Goal: Task Accomplishment & Management: Complete application form

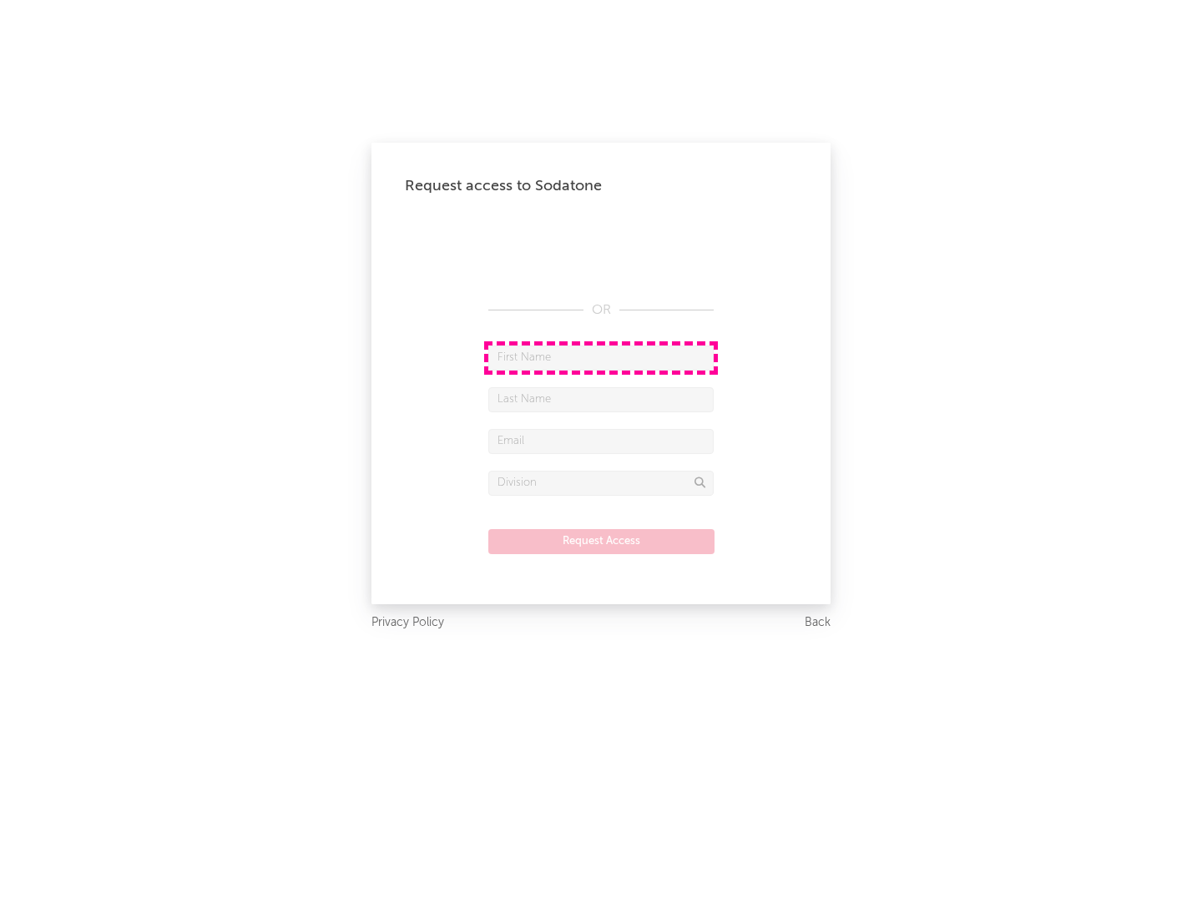
click at [601, 357] on input "text" at bounding box center [600, 358] width 225 height 25
type input "[PERSON_NAME]"
click at [601, 399] on input "text" at bounding box center [600, 399] width 225 height 25
type input "[PERSON_NAME]"
click at [601, 441] on input "text" at bounding box center [600, 441] width 225 height 25
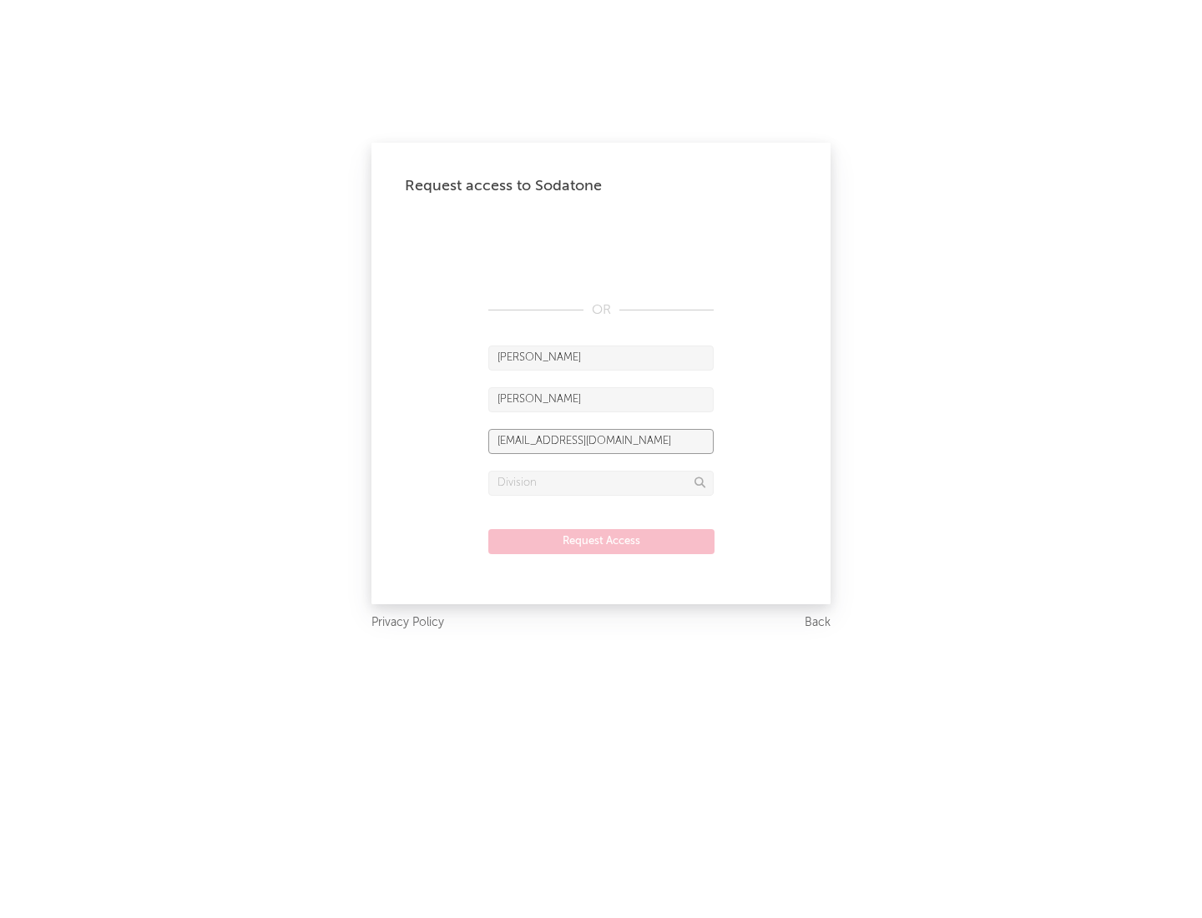
type input "[EMAIL_ADDRESS][DOMAIN_NAME]"
click at [601, 482] on input "text" at bounding box center [600, 483] width 225 height 25
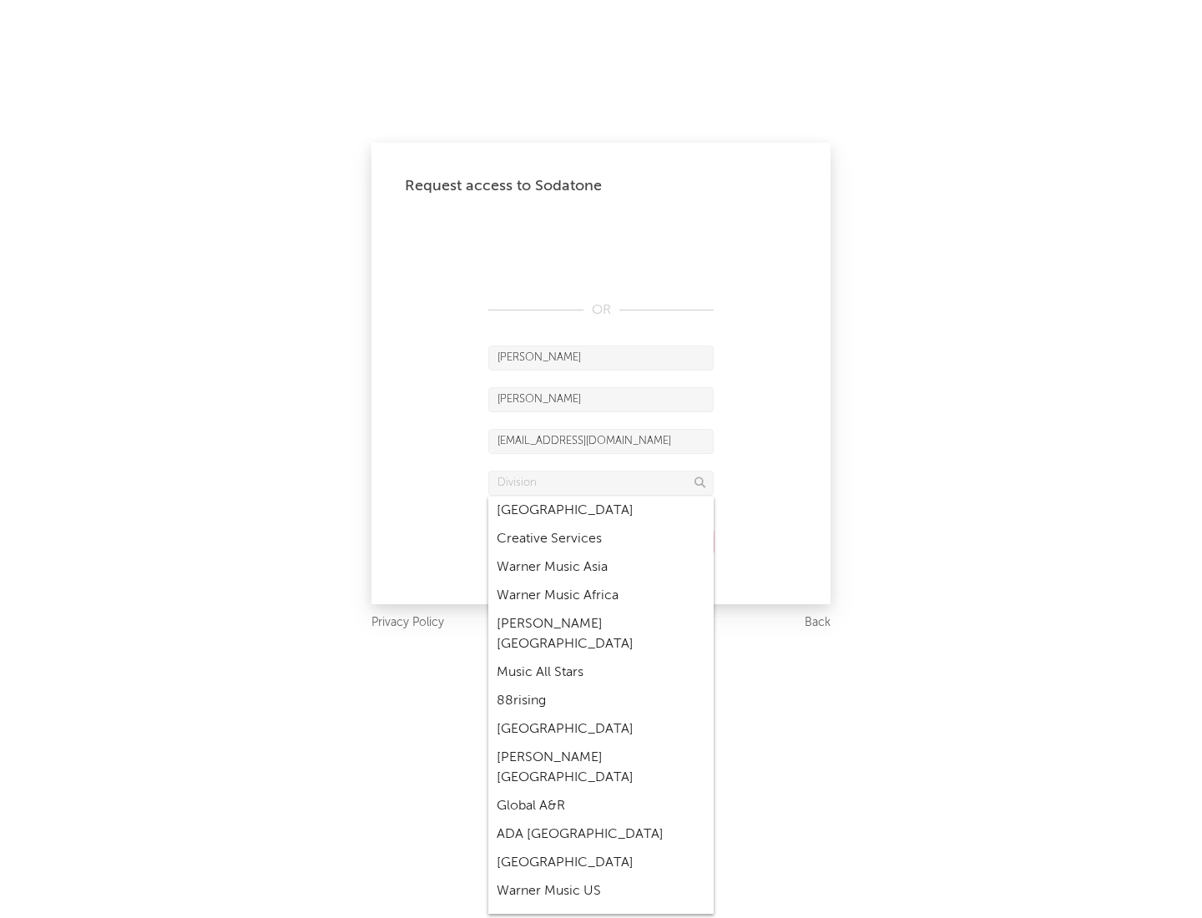
click at [601, 658] on div "Music All Stars" at bounding box center [600, 672] width 225 height 28
type input "Music All Stars"
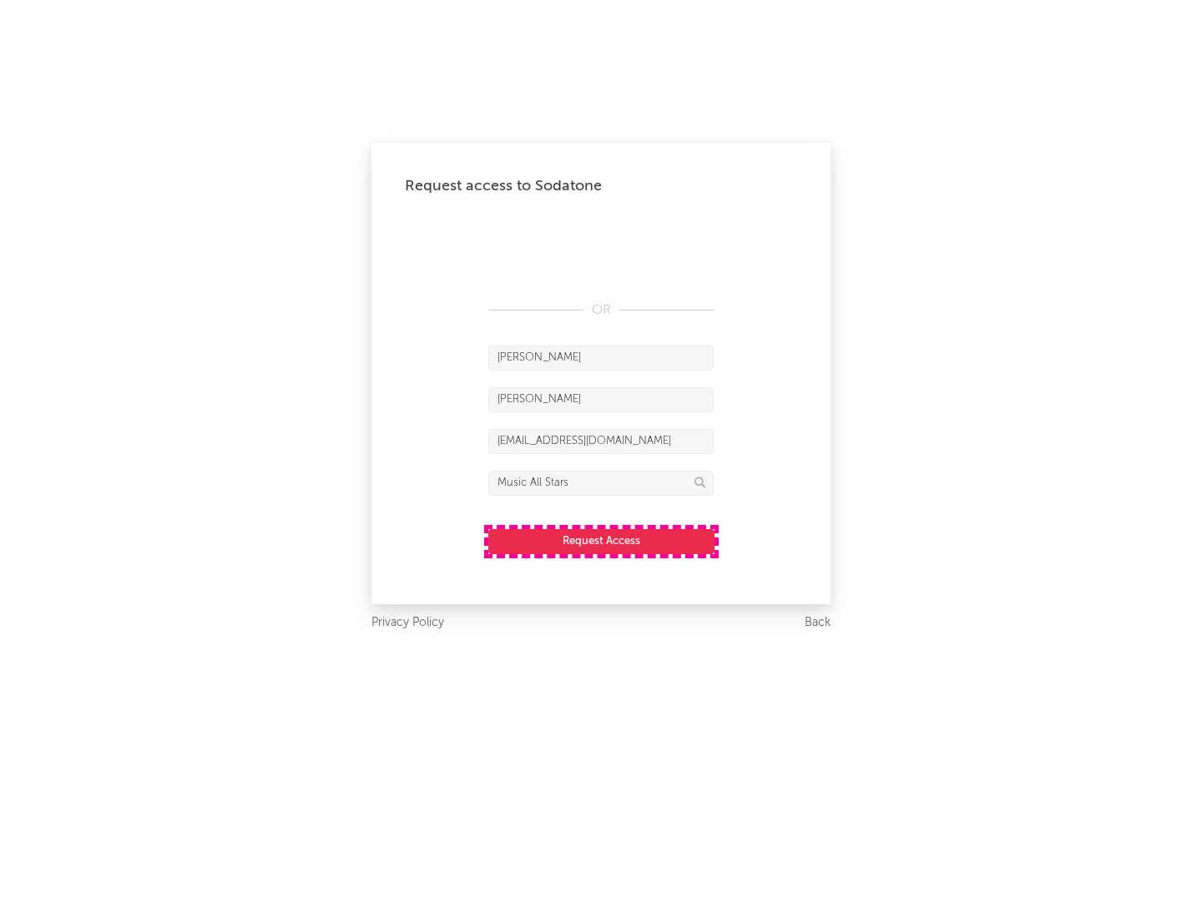
click at [601, 541] on button "Request Access" at bounding box center [601, 541] width 226 height 25
